Goal: Task Accomplishment & Management: Use online tool/utility

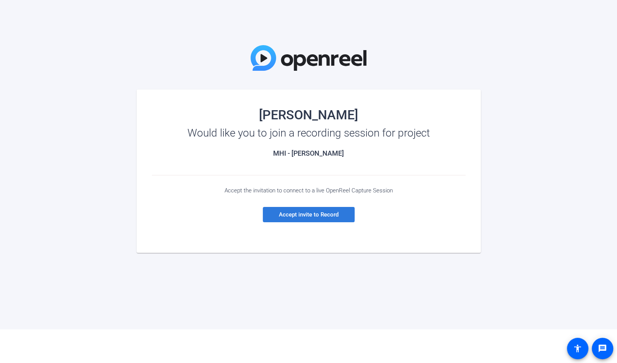
click at [288, 212] on span "Accept invite to Record" at bounding box center [309, 214] width 60 height 7
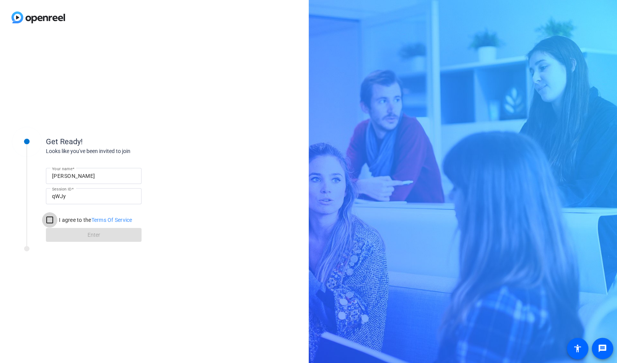
click at [51, 219] on input "I agree to the Terms Of Service" at bounding box center [49, 219] width 15 height 15
checkbox input "true"
click at [88, 232] on span "Enter" at bounding box center [94, 235] width 13 height 8
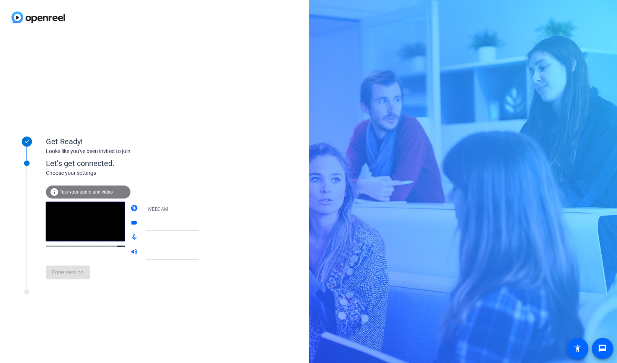
click at [91, 192] on span "Test your audio and video" at bounding box center [86, 191] width 53 height 5
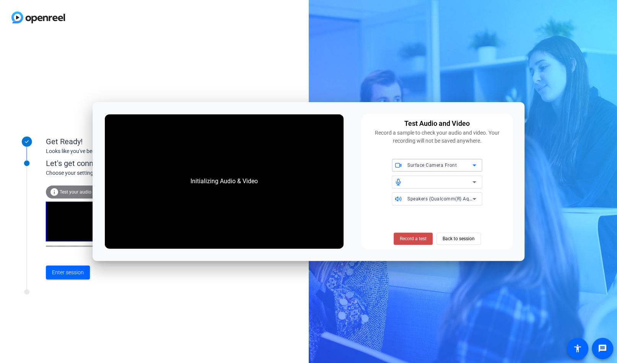
click at [418, 239] on span "Record a test" at bounding box center [413, 238] width 27 height 7
click at [418, 241] on span "Stop Testing" at bounding box center [413, 238] width 26 height 7
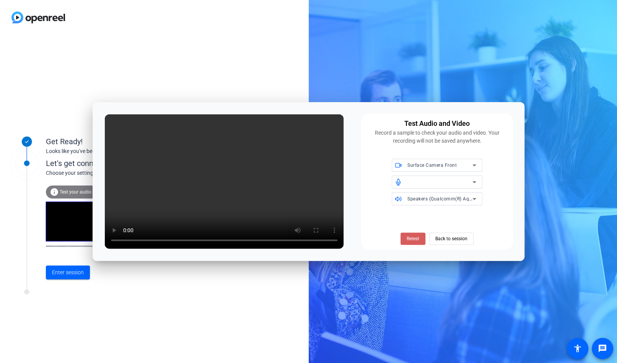
click at [418, 242] on span "Retest" at bounding box center [413, 238] width 13 height 7
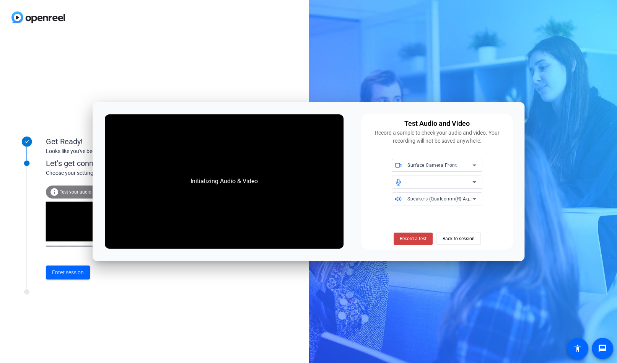
click at [418, 242] on span "Record a test" at bounding box center [413, 238] width 27 height 7
click at [418, 242] on span "Stop Testing" at bounding box center [413, 238] width 26 height 7
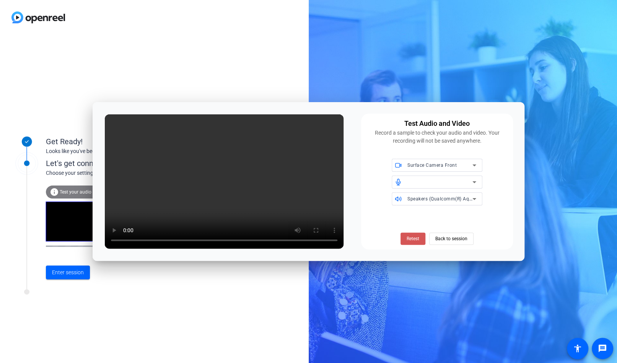
click at [418, 242] on span "Retest" at bounding box center [413, 238] width 13 height 7
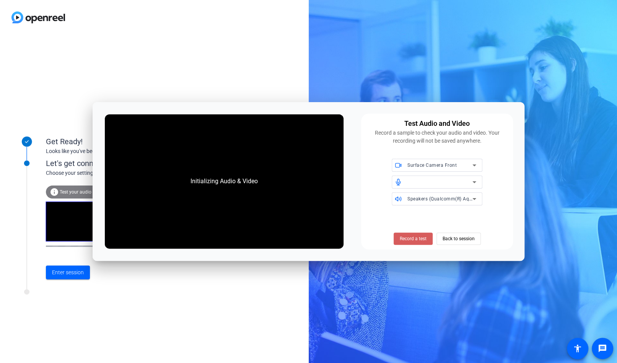
click at [414, 239] on span "Record a test" at bounding box center [413, 238] width 27 height 7
click at [411, 241] on span "Stop Testing (3s)" at bounding box center [413, 238] width 35 height 7
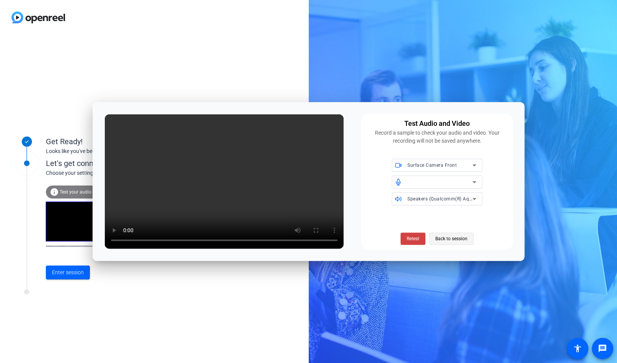
click at [460, 241] on span "Back to session" at bounding box center [452, 239] width 32 height 15
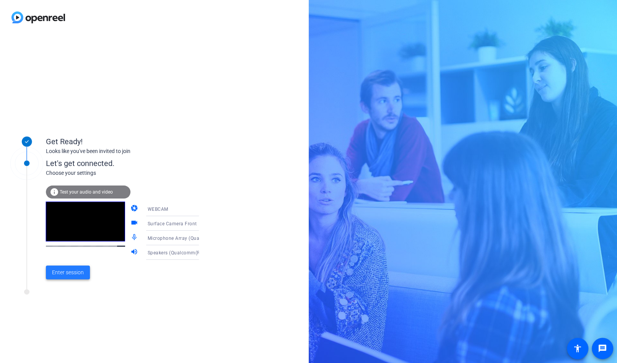
click at [72, 273] on span "Enter session" at bounding box center [68, 273] width 32 height 8
